Goal: Task Accomplishment & Management: Use online tool/utility

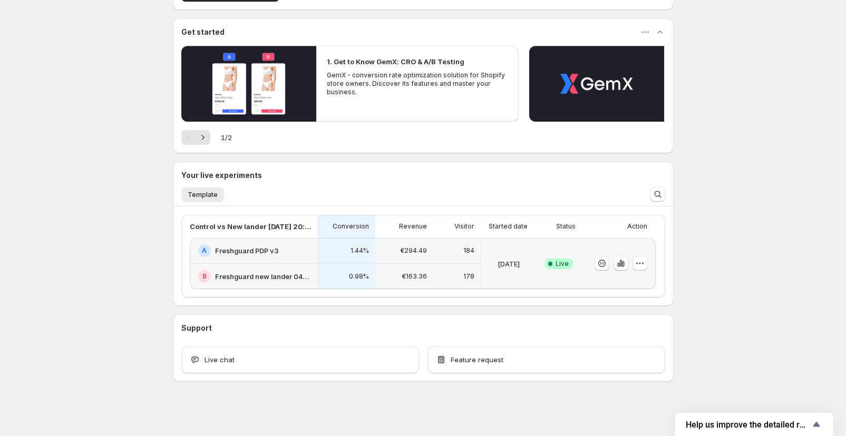
scroll to position [81, 0]
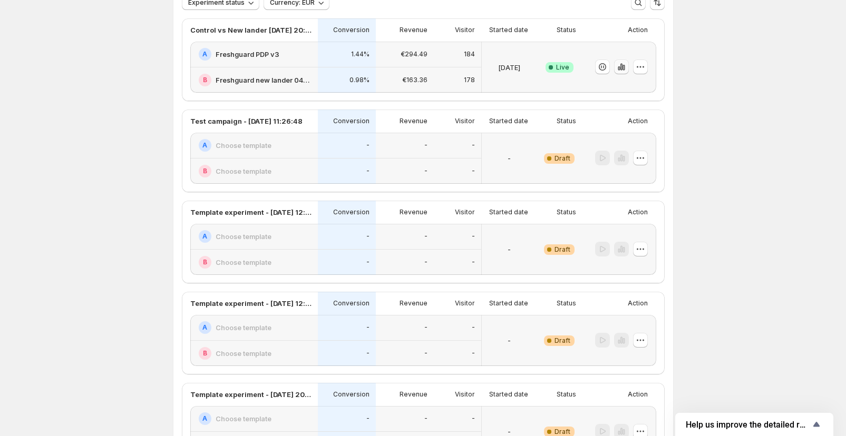
click at [626, 71] on icon "button" at bounding box center [621, 67] width 11 height 11
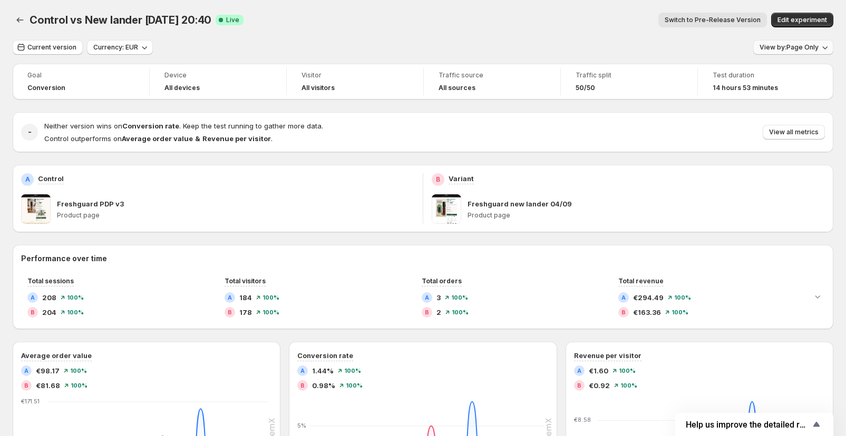
click at [807, 47] on span "View by: Page Only" at bounding box center [788, 47] width 59 height 8
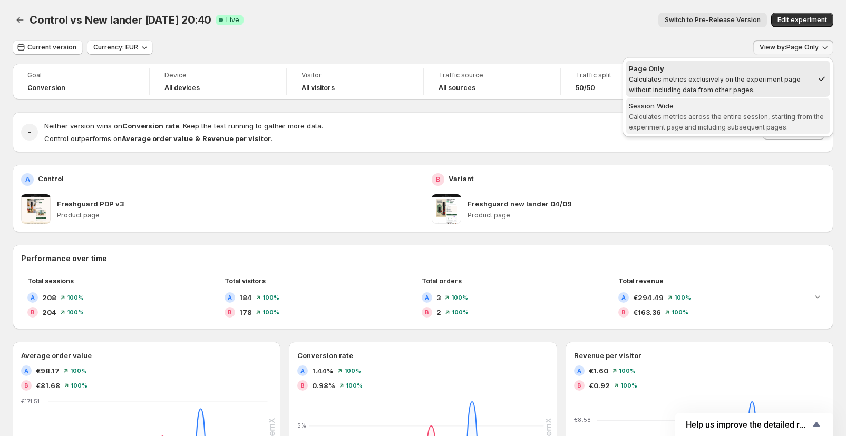
click at [742, 120] on span "Session Wide Calculates metrics across the entire session, starting from the ex…" at bounding box center [728, 117] width 198 height 32
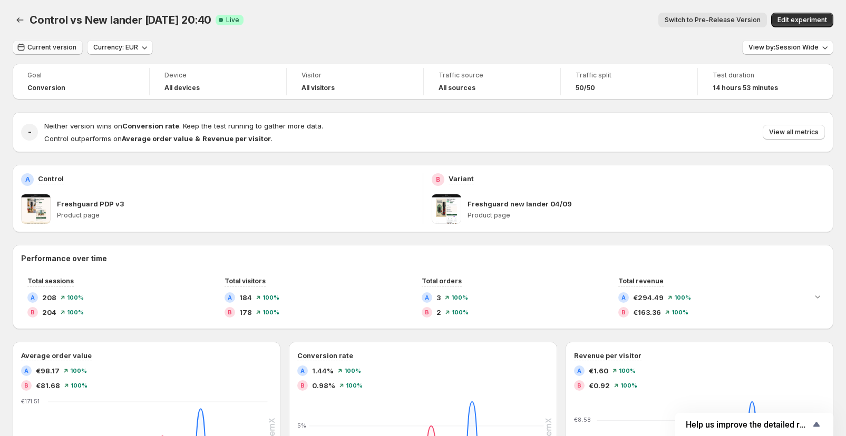
click at [45, 47] on span "Current version" at bounding box center [51, 47] width 49 height 8
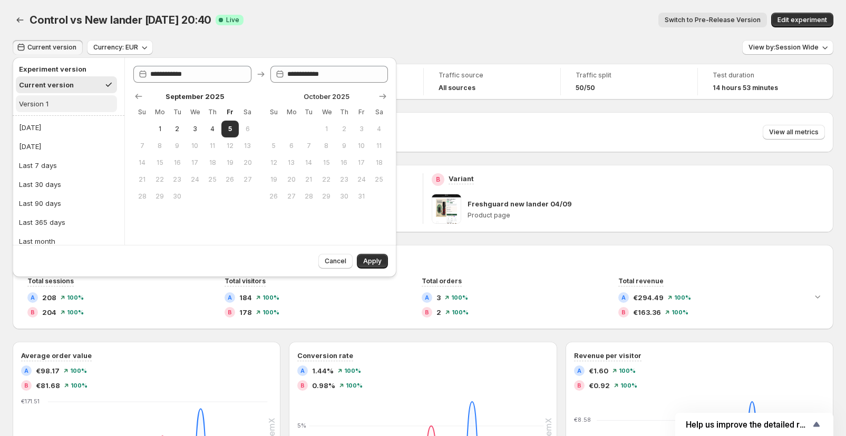
click at [37, 104] on div "Version 1" at bounding box center [34, 104] width 30 height 11
click at [379, 261] on span "Apply" at bounding box center [372, 261] width 18 height 8
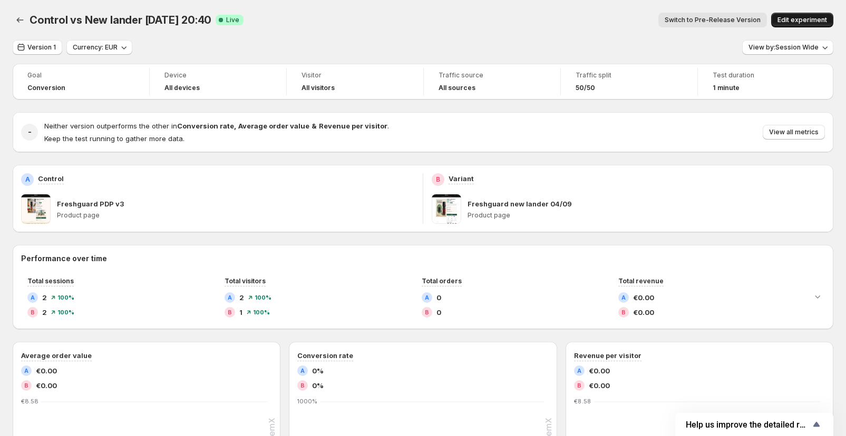
click at [806, 25] on button "Edit experiment" at bounding box center [802, 20] width 62 height 15
click at [806, 16] on button "Edit experiment" at bounding box center [802, 20] width 62 height 15
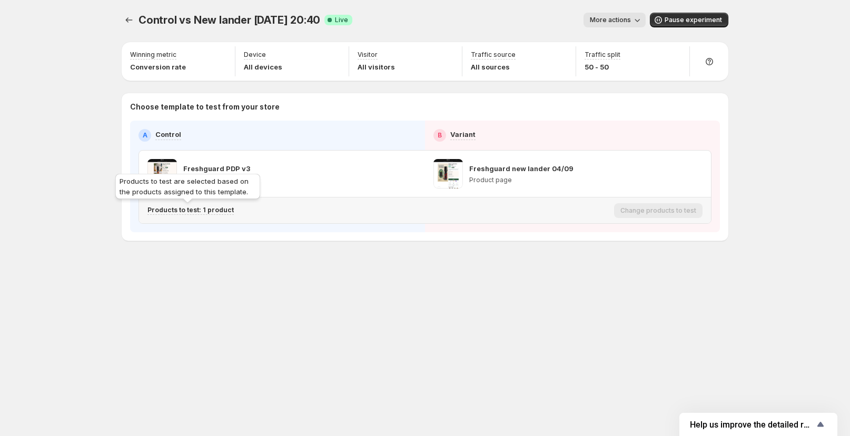
click at [177, 212] on p "Products to test: 1 product" at bounding box center [191, 210] width 86 height 8
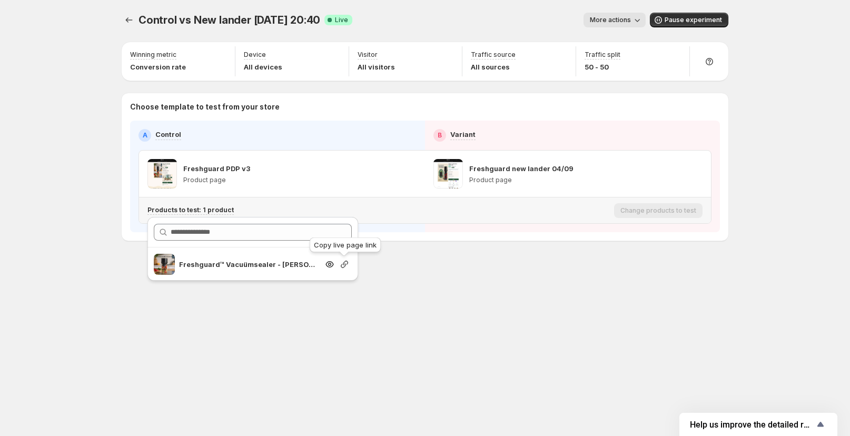
click at [344, 265] on icon "Search for and select a customer segment" at bounding box center [344, 264] width 7 height 7
click at [712, 60] on icon at bounding box center [709, 61] width 11 height 11
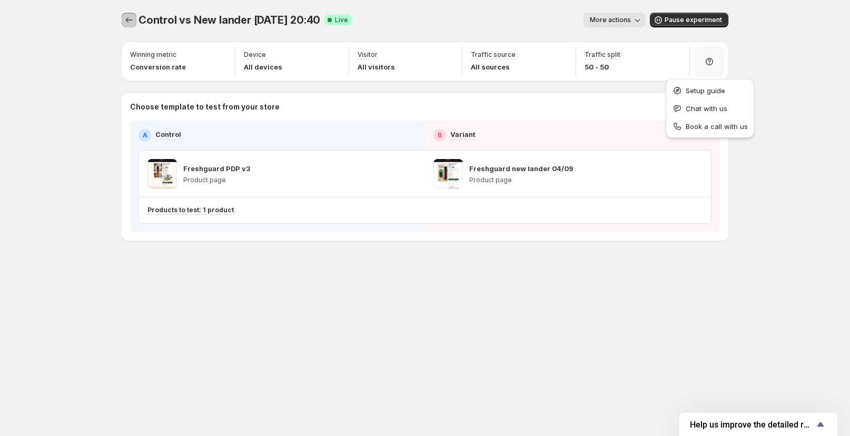
click at [132, 20] on icon "Experiments" at bounding box center [129, 20] width 11 height 11
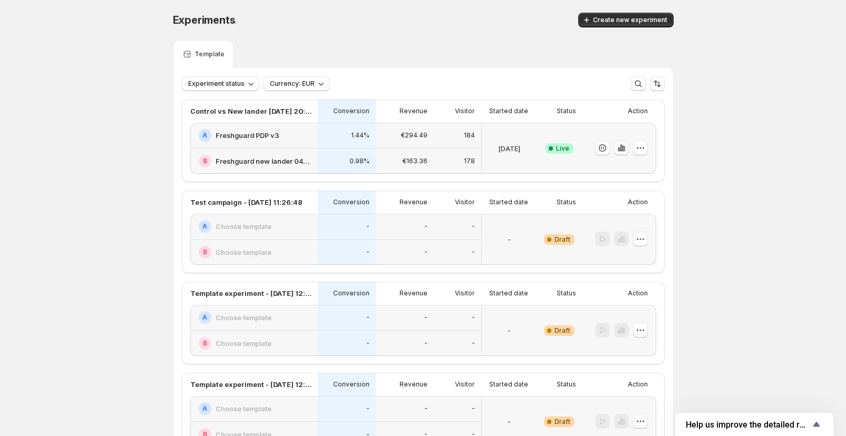
click at [624, 150] on icon "button" at bounding box center [621, 148] width 11 height 11
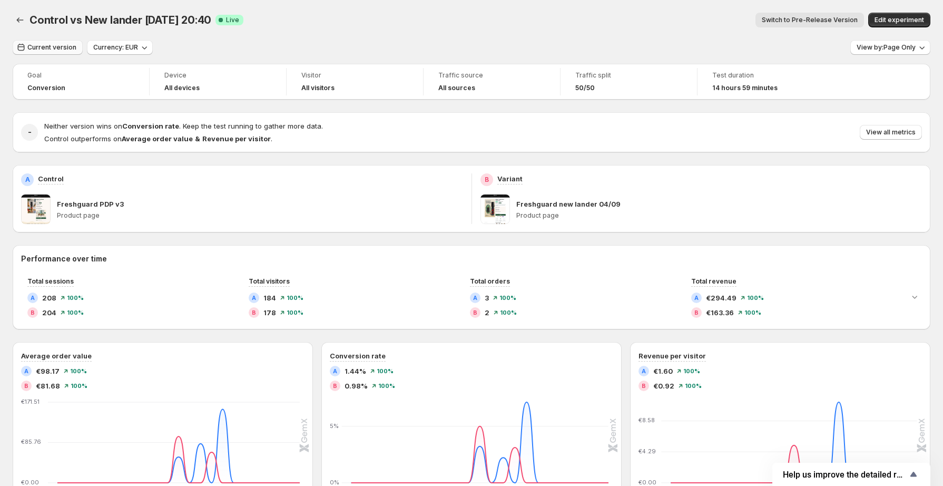
click at [57, 47] on span "Current version" at bounding box center [51, 47] width 49 height 8
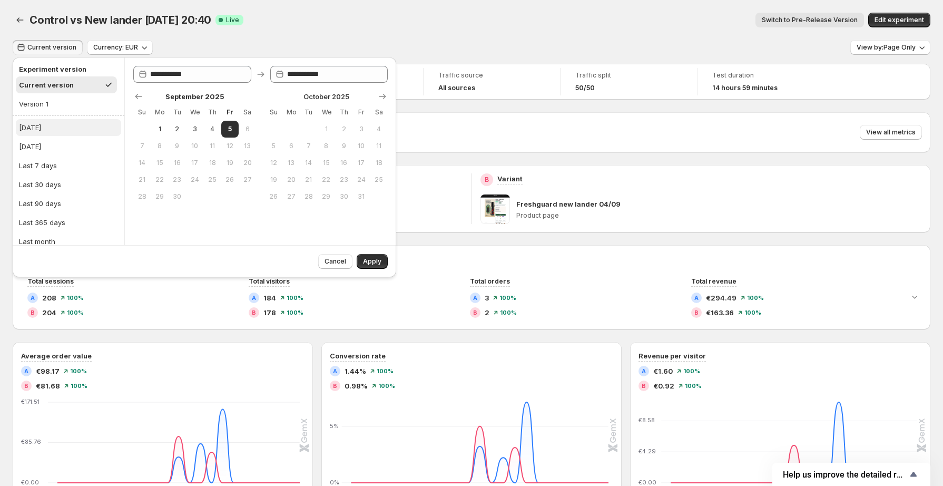
click at [41, 131] on button "[DATE]" at bounding box center [68, 127] width 105 height 17
click at [374, 267] on button "Apply" at bounding box center [372, 261] width 31 height 15
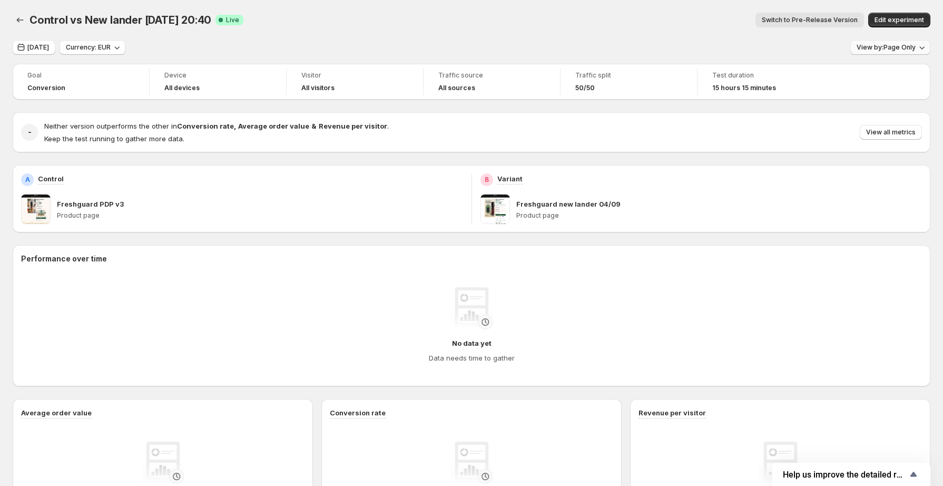
click at [850, 47] on span "View by: Page Only" at bounding box center [886, 47] width 59 height 8
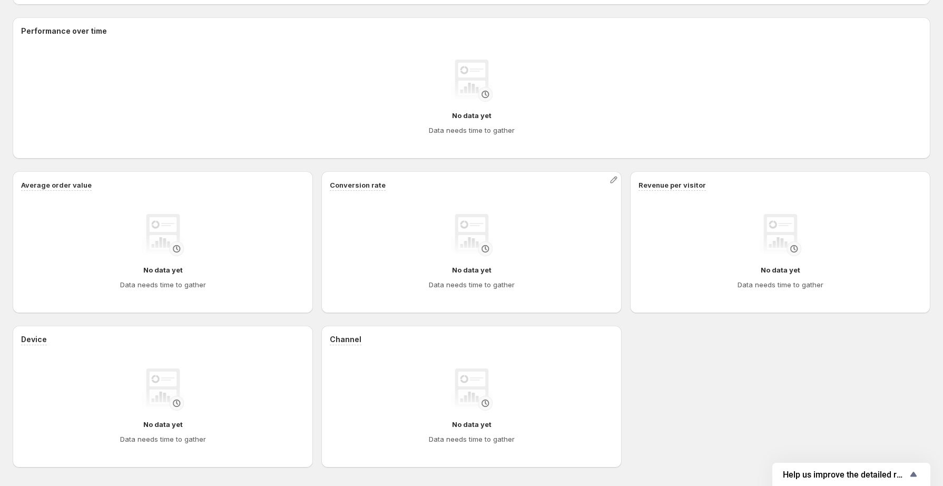
scroll to position [301, 0]
